Goal: Task Accomplishment & Management: Use online tool/utility

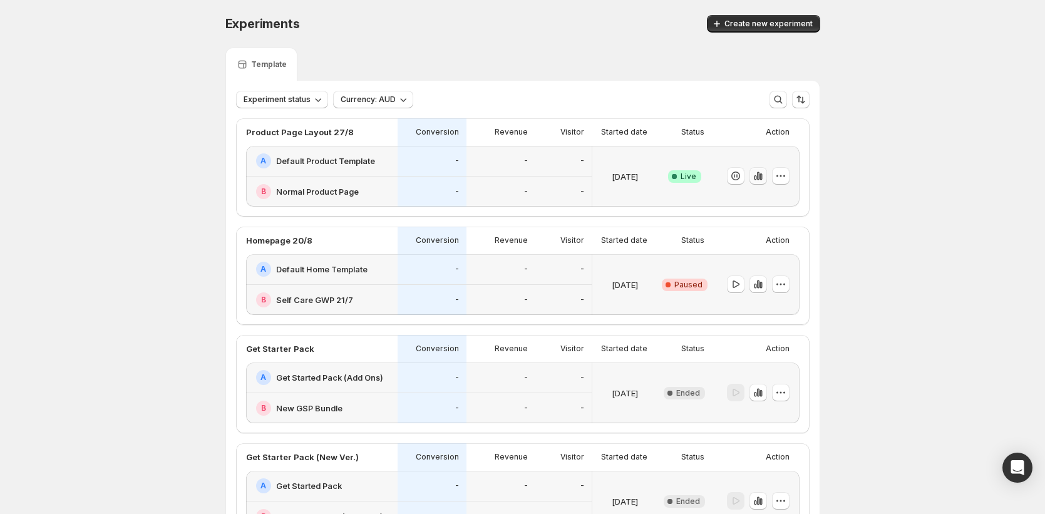
click at [764, 178] on icon "button" at bounding box center [758, 176] width 13 height 13
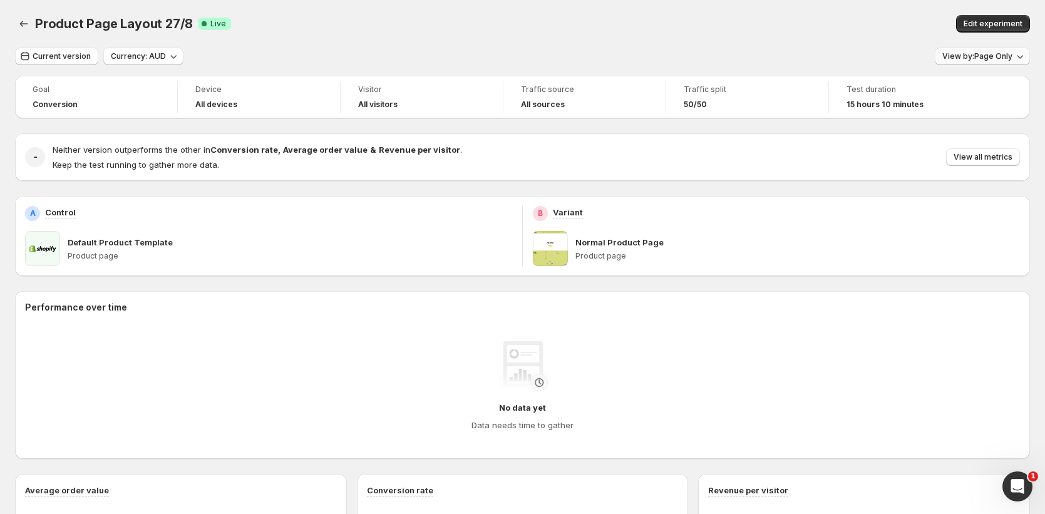
click at [995, 54] on span "View by: Page Only" at bounding box center [977, 56] width 70 height 10
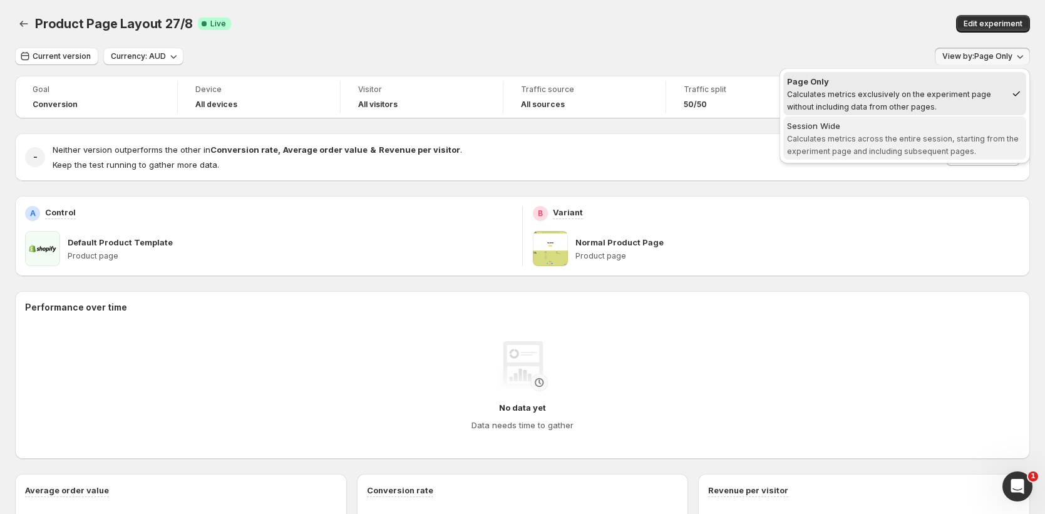
click at [921, 146] on span "Calculates metrics across the entire session, starting from the experiment page…" at bounding box center [903, 145] width 232 height 22
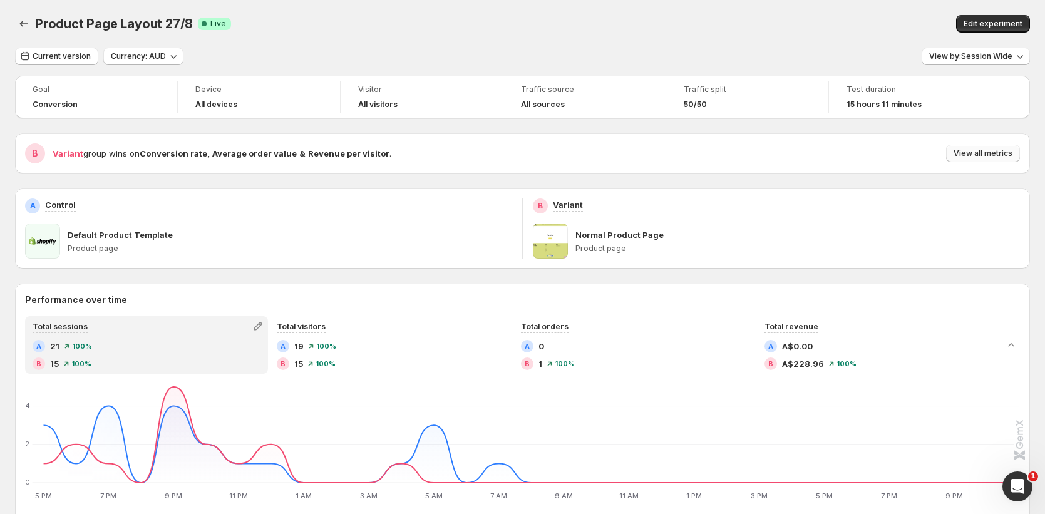
click at [970, 148] on button "View all metrics" at bounding box center [983, 154] width 74 height 18
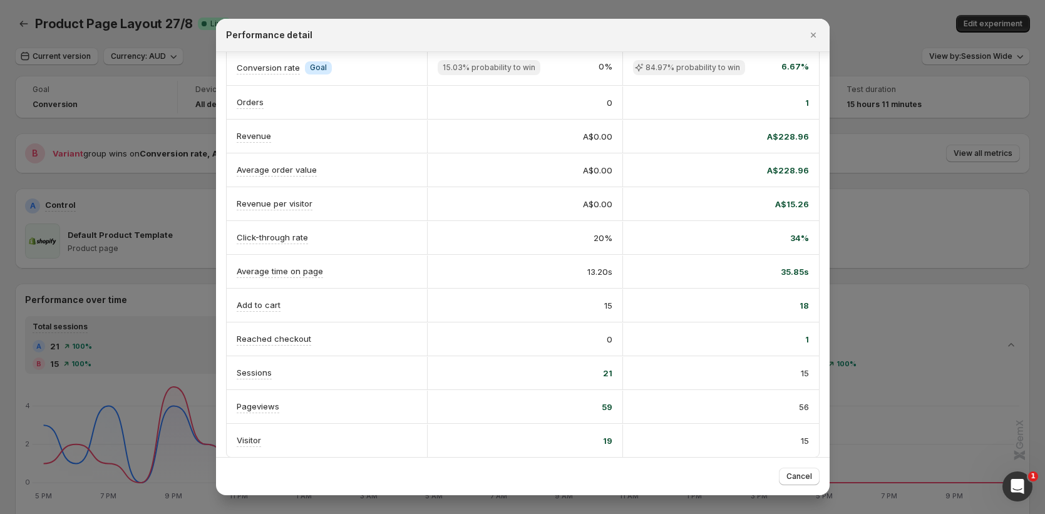
scroll to position [56, 0]
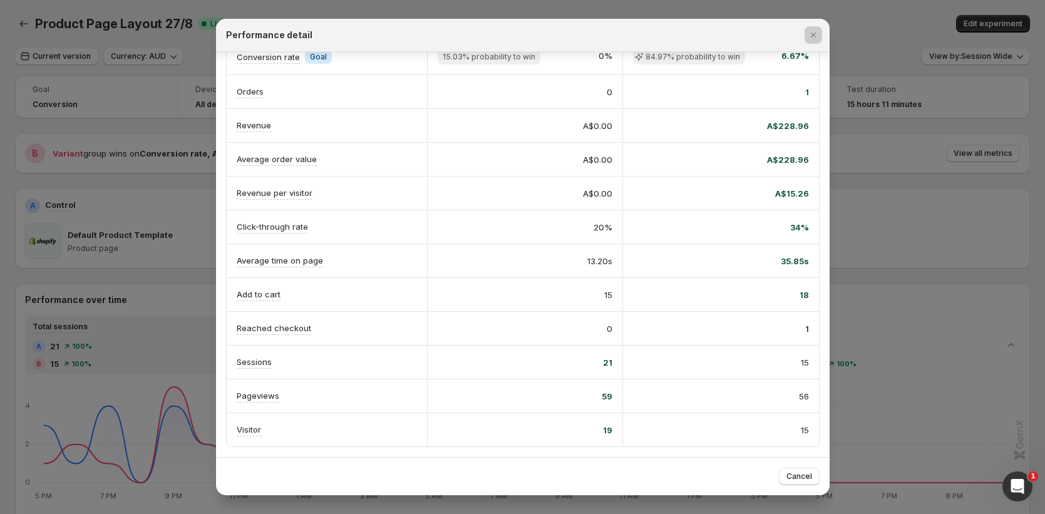
click at [932, 262] on div at bounding box center [522, 257] width 1045 height 514
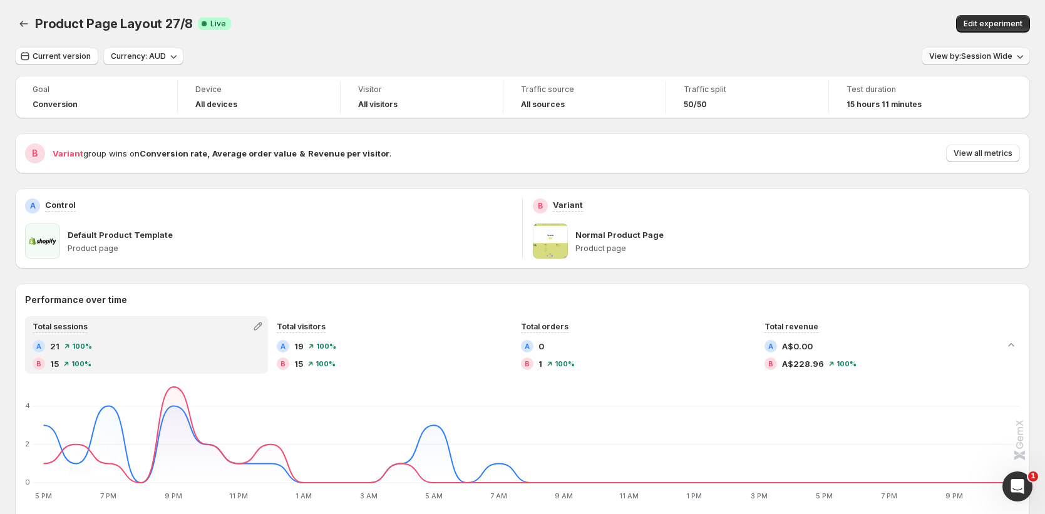
click at [968, 56] on span "View by: Session Wide" at bounding box center [970, 56] width 83 height 10
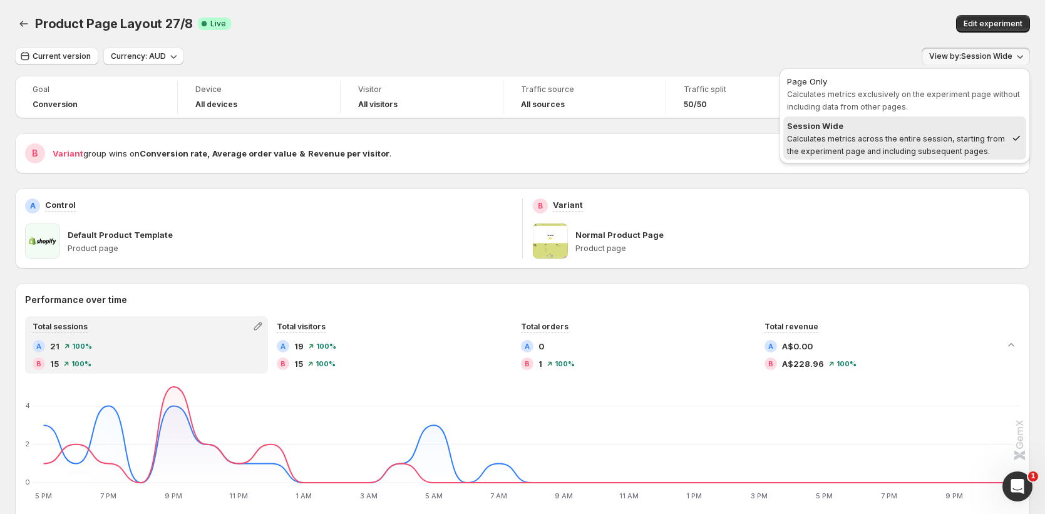
click at [806, 156] on span "Session Wide Calculates metrics across the entire session, starting from the ex…" at bounding box center [896, 139] width 219 height 38
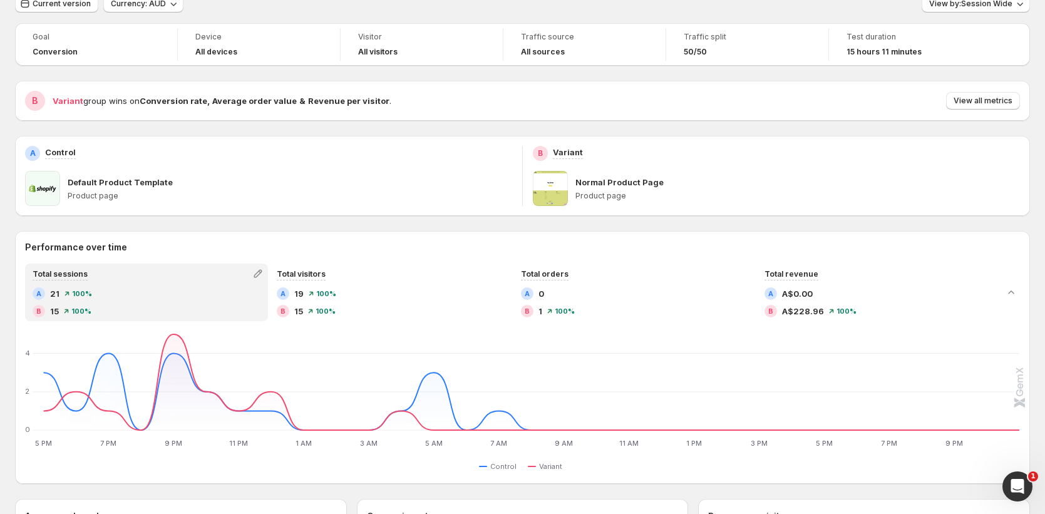
scroll to position [73, 0]
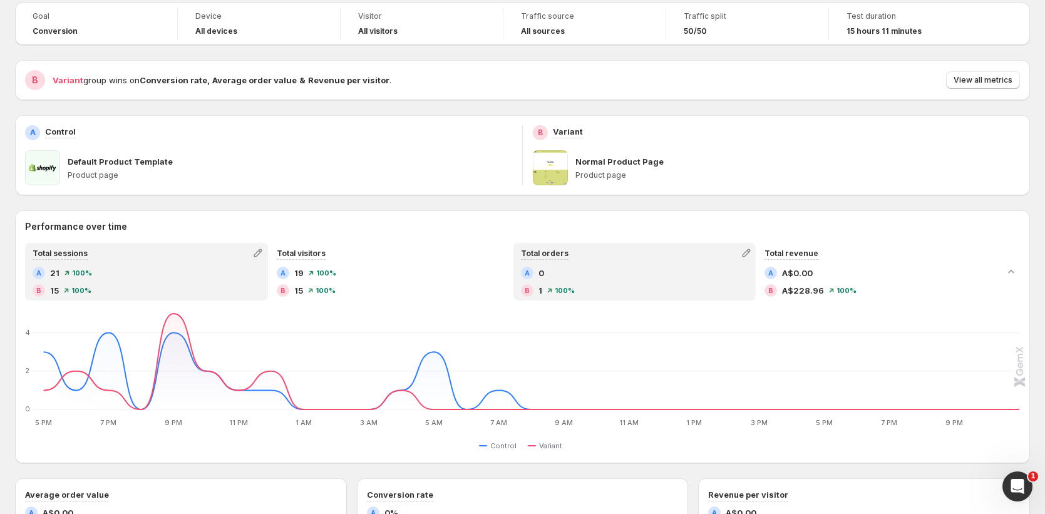
click at [597, 281] on div "A 0 B 1 100 %" at bounding box center [635, 282] width 228 height 30
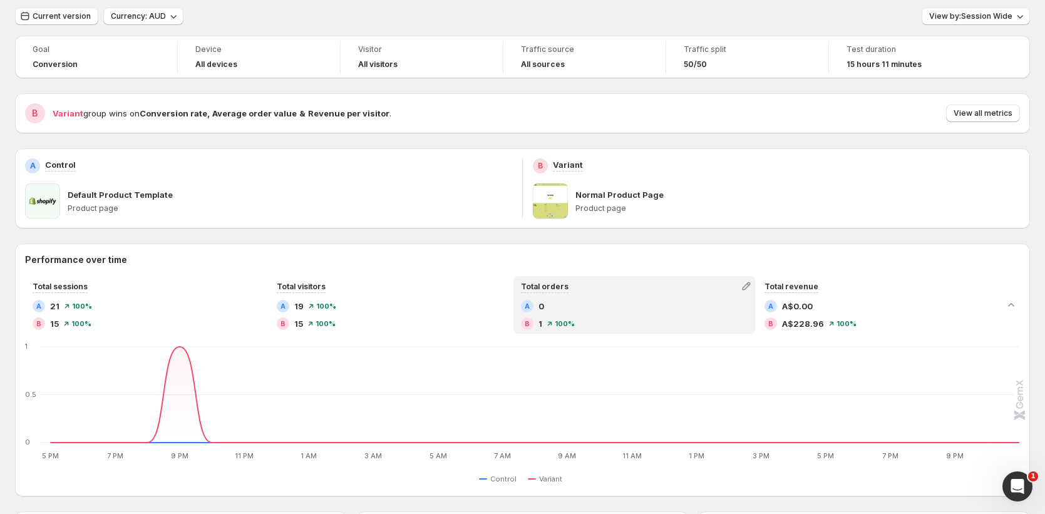
scroll to position [35, 0]
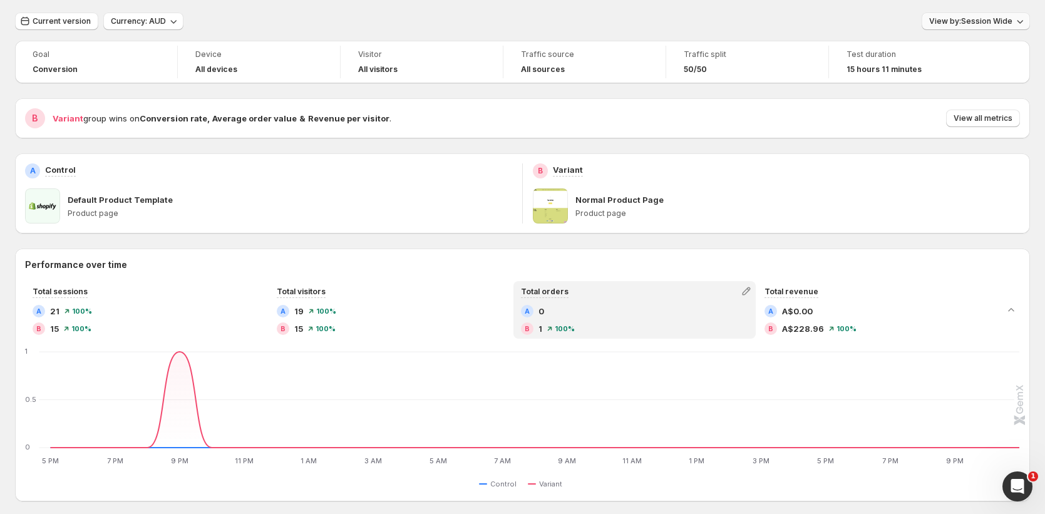
click at [985, 24] on span "View by: Session Wide" at bounding box center [970, 21] width 83 height 10
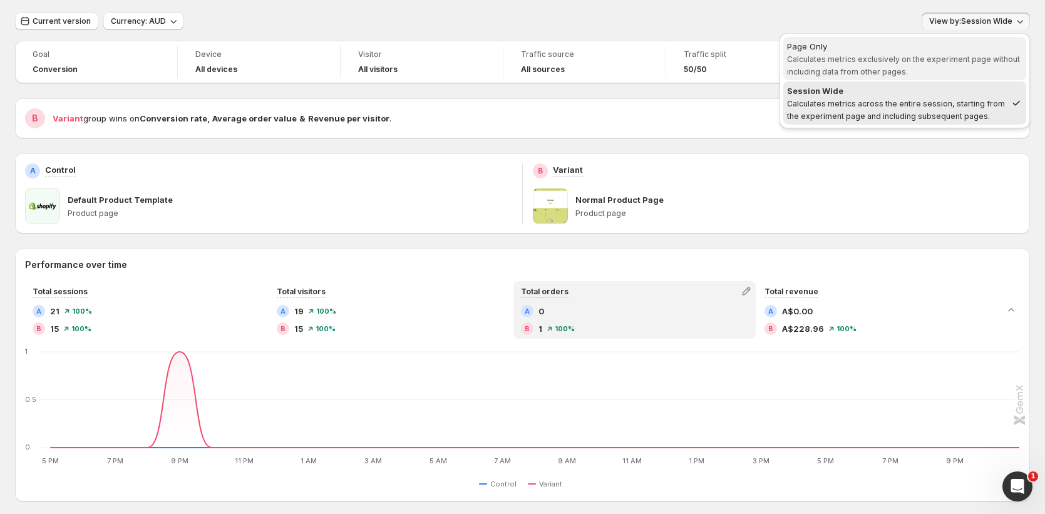
click at [958, 51] on div "Page Only" at bounding box center [904, 46] width 235 height 13
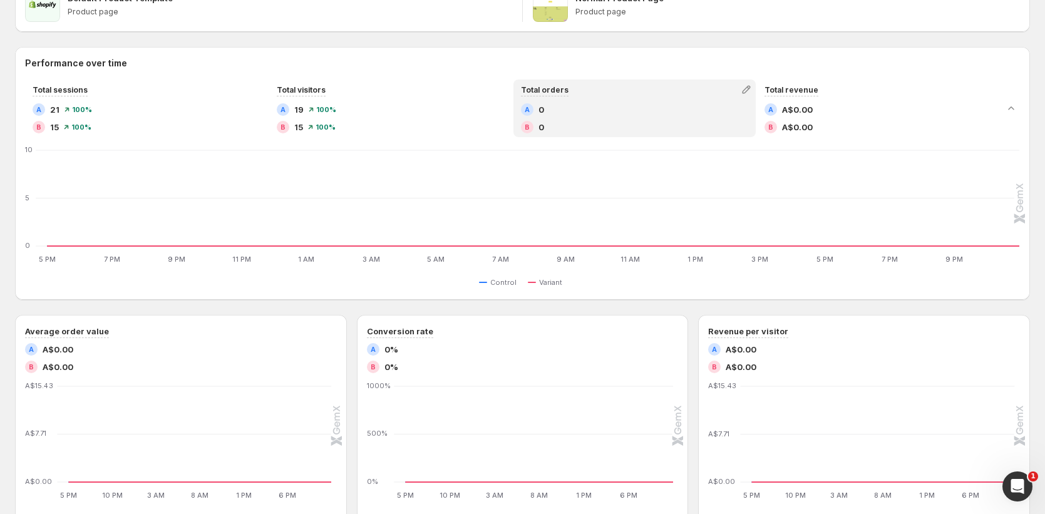
scroll to position [0, 0]
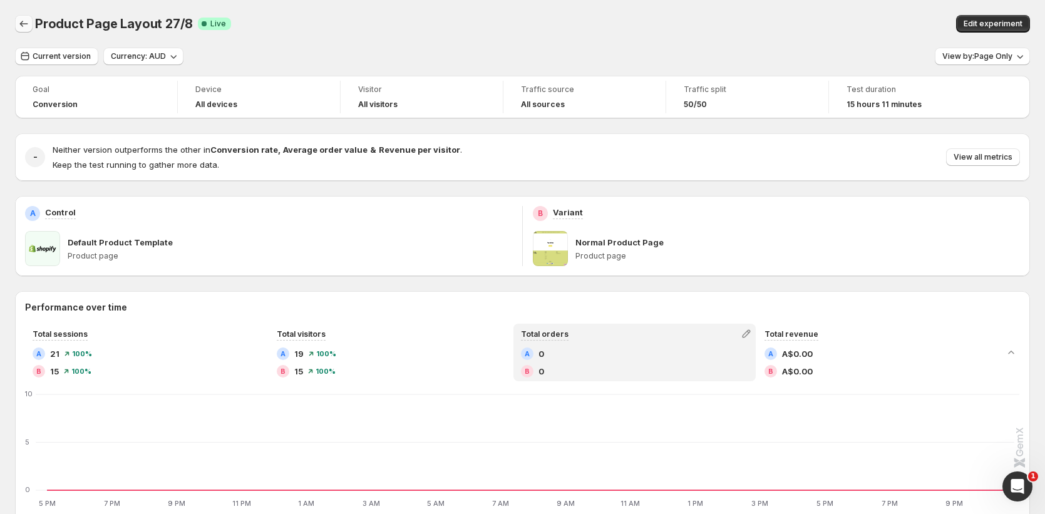
click at [29, 20] on icon "Back" at bounding box center [24, 24] width 13 height 13
